Goal: Check status: Check status

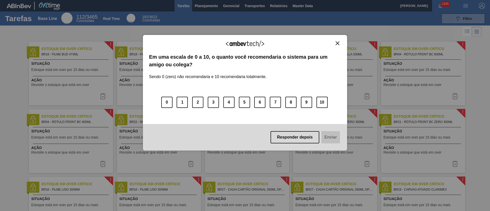
click at [339, 45] on img "Close" at bounding box center [338, 43] width 4 height 4
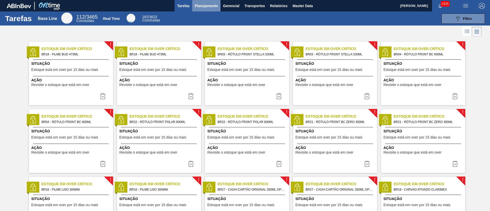
click at [195, 4] on span "Planejamento" at bounding box center [206, 6] width 23 height 6
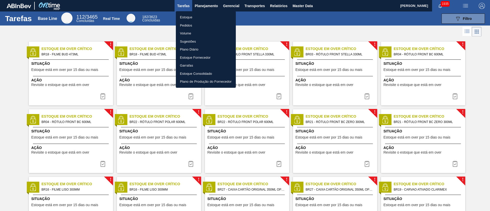
click at [189, 19] on li "Estoque" at bounding box center [206, 17] width 60 height 8
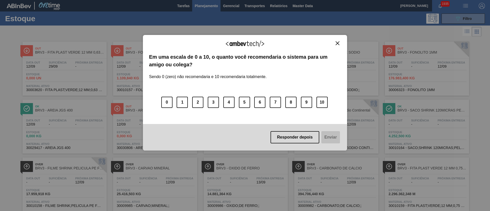
click at [335, 42] on button "Close" at bounding box center [337, 43] width 7 height 4
click at [337, 43] on img "Close" at bounding box center [338, 43] width 4 height 4
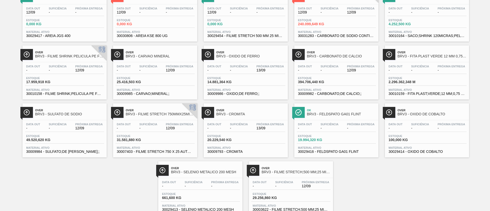
scroll to position [115, 0]
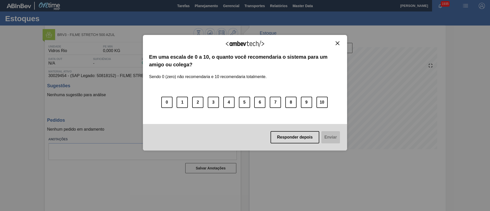
click at [336, 42] on img "Close" at bounding box center [338, 43] width 4 height 4
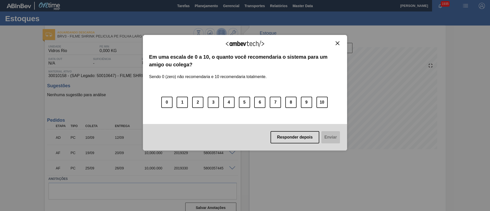
click at [336, 44] on img "Close" at bounding box center [338, 43] width 4 height 4
click at [336, 41] on img "Close" at bounding box center [338, 43] width 4 height 4
click at [337, 43] on img "Close" at bounding box center [338, 43] width 4 height 4
